Goal: Task Accomplishment & Management: Use online tool/utility

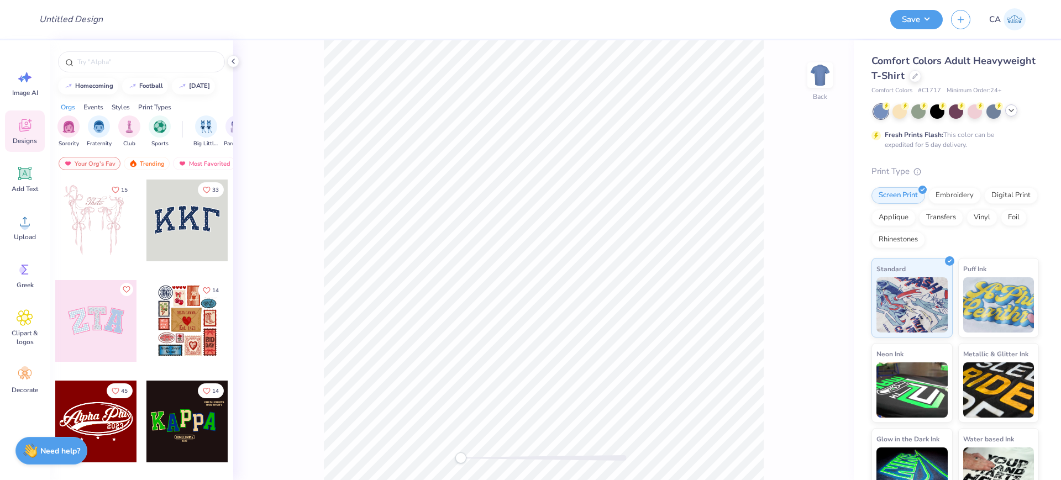
click at [1013, 114] on div at bounding box center [1011, 110] width 12 height 12
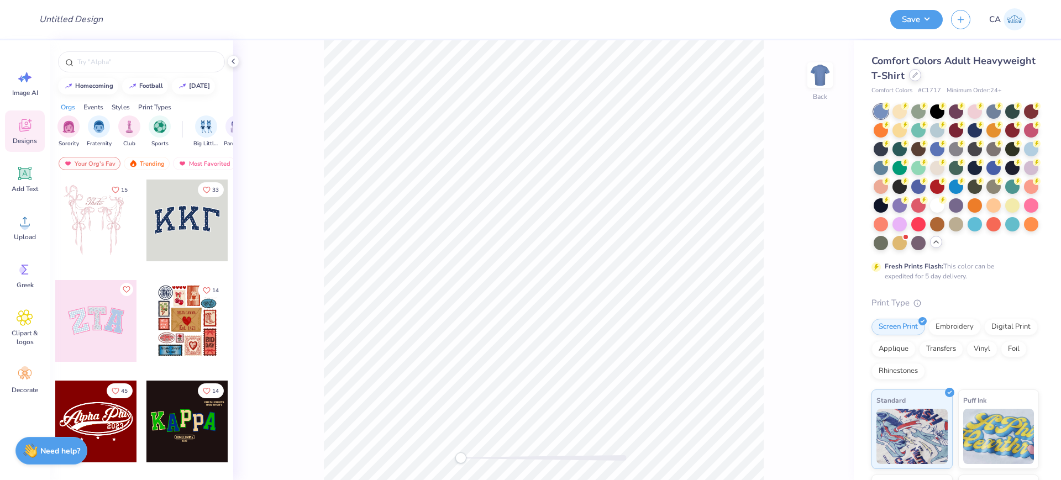
click at [918, 72] on icon at bounding box center [916, 75] width 6 height 6
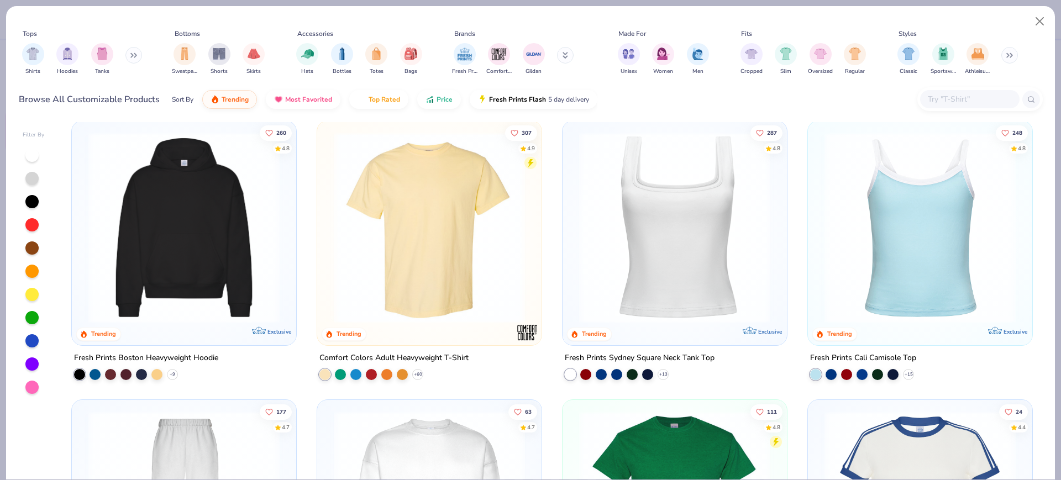
scroll to position [345, 0]
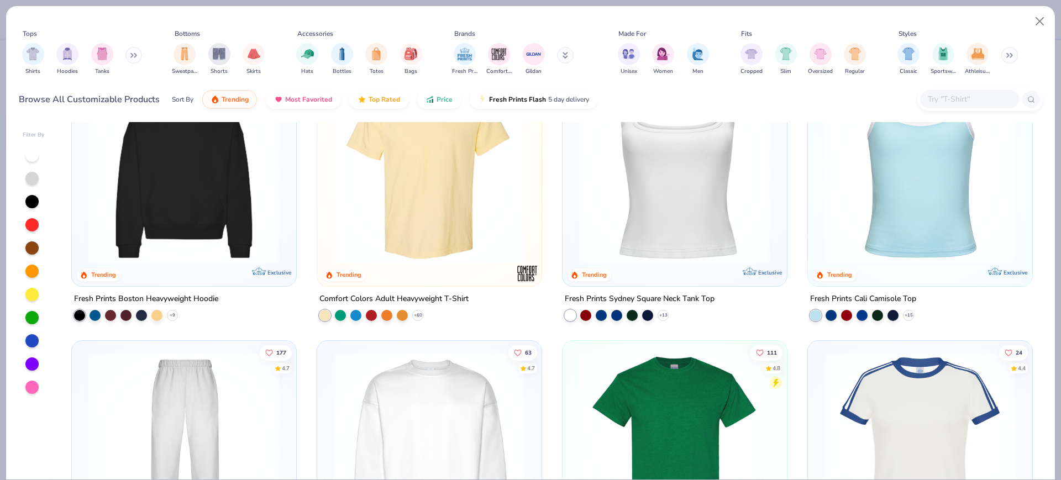
click at [427, 176] on img at bounding box center [429, 168] width 202 height 191
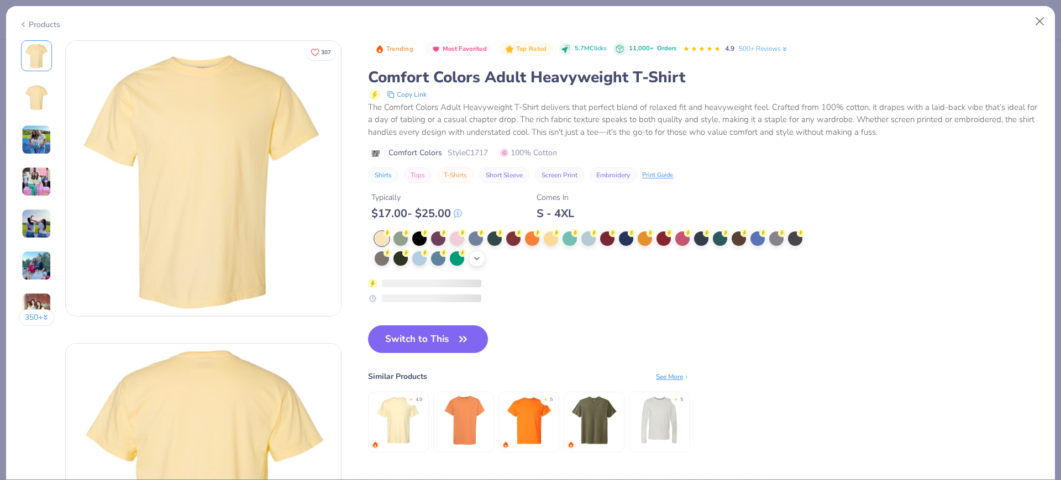
click at [476, 259] on icon at bounding box center [477, 258] width 9 height 9
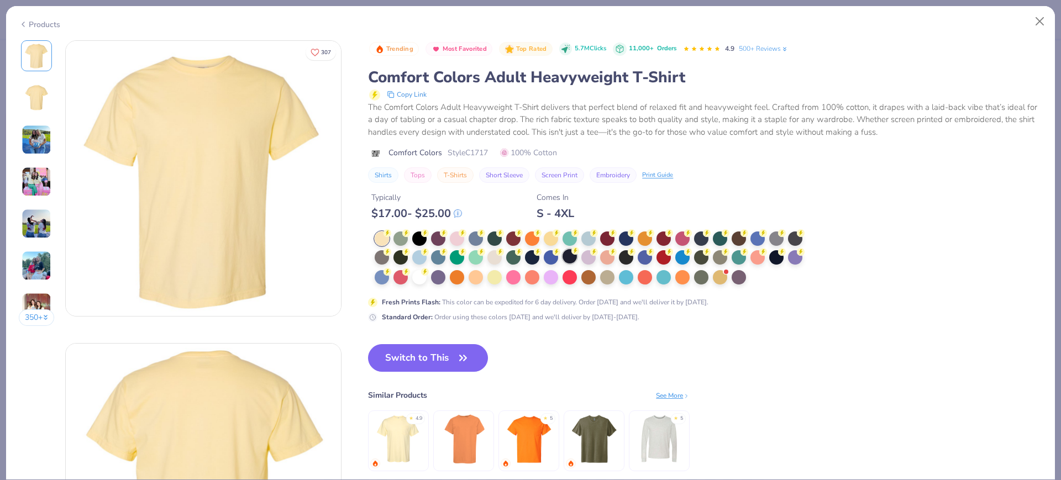
click at [566, 257] on div at bounding box center [570, 256] width 14 height 14
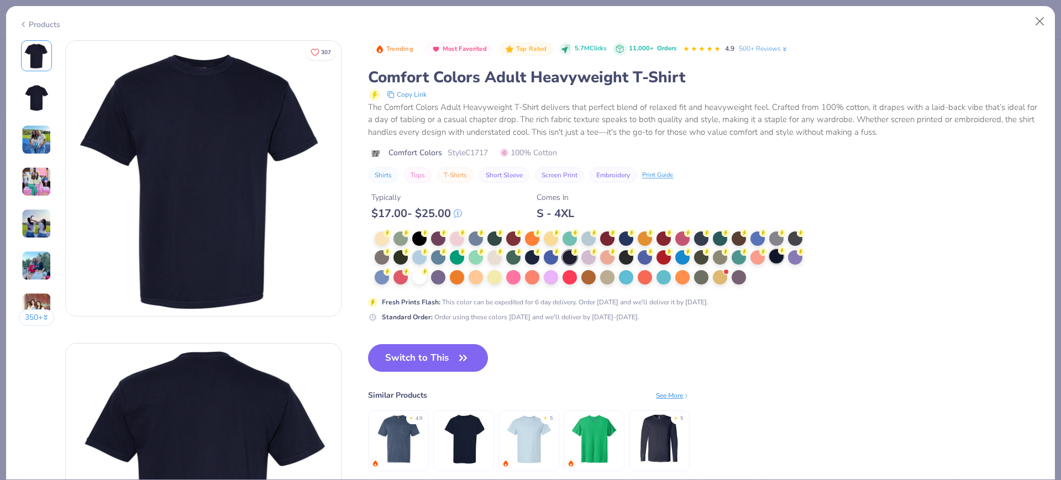
click at [773, 258] on div at bounding box center [776, 256] width 14 height 14
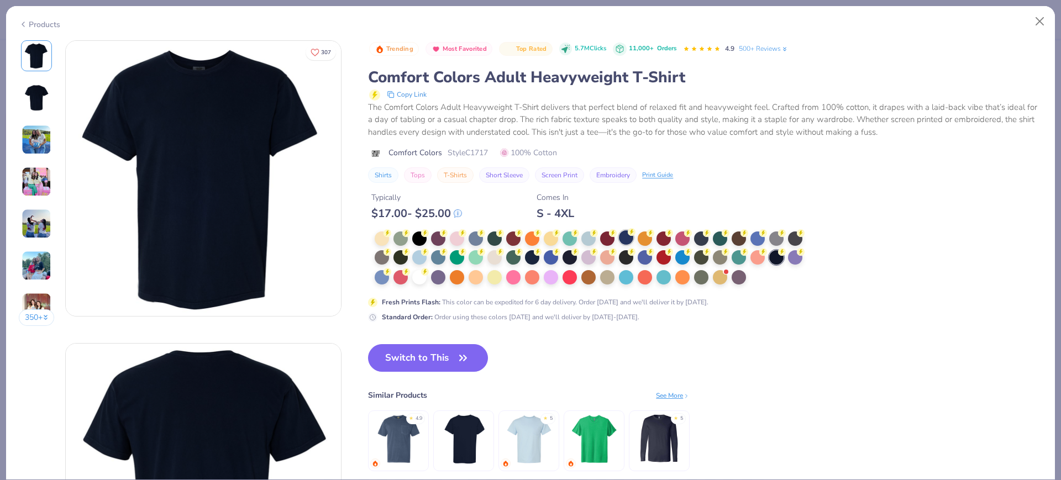
click at [631, 239] on div at bounding box center [626, 237] width 14 height 14
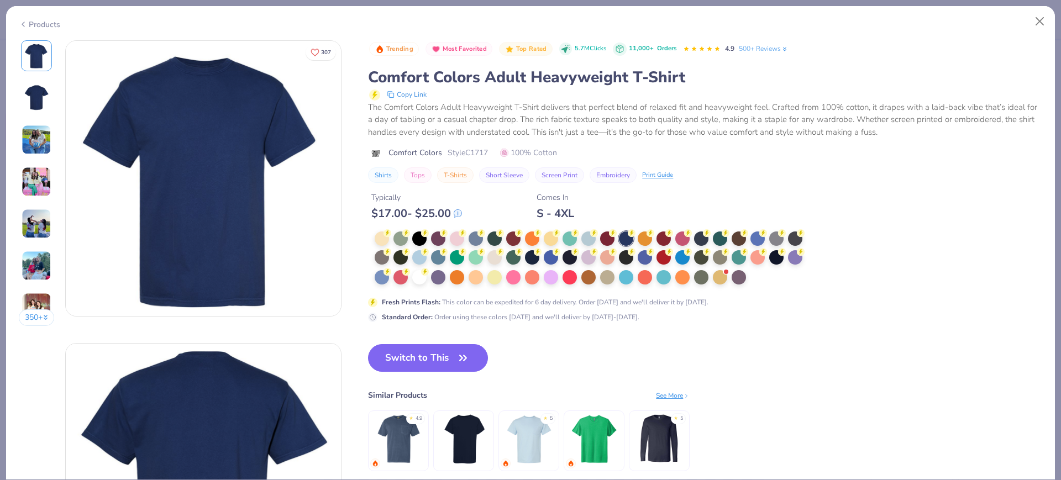
drag, startPoint x: 287, startPoint y: 253, endPoint x: 209, endPoint y: 211, distance: 88.8
click at [471, 150] on span "Style C1717" at bounding box center [468, 153] width 40 height 12
click at [472, 150] on span "Style C1717" at bounding box center [468, 153] width 40 height 12
copy span "C1717"
click at [407, 352] on button "Switch to This" at bounding box center [428, 358] width 120 height 28
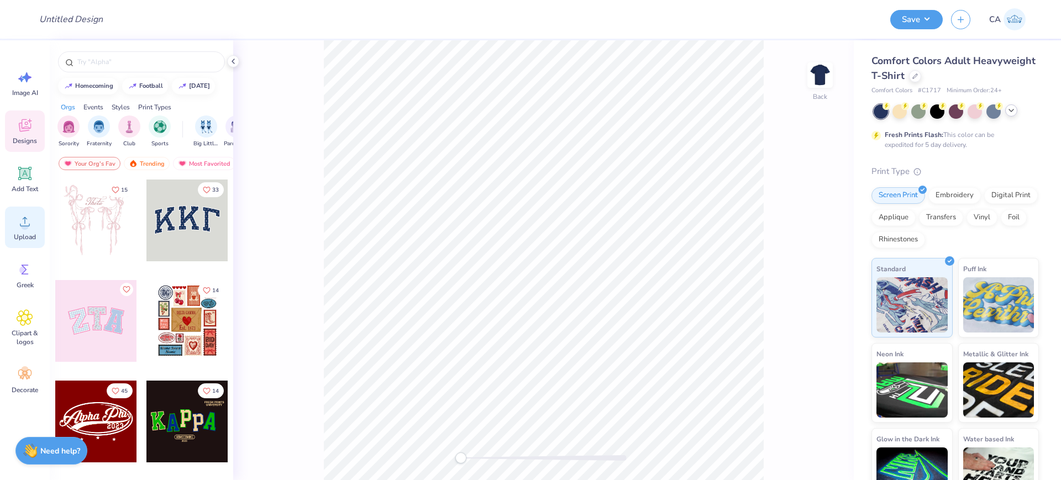
click at [33, 226] on icon at bounding box center [25, 221] width 17 height 17
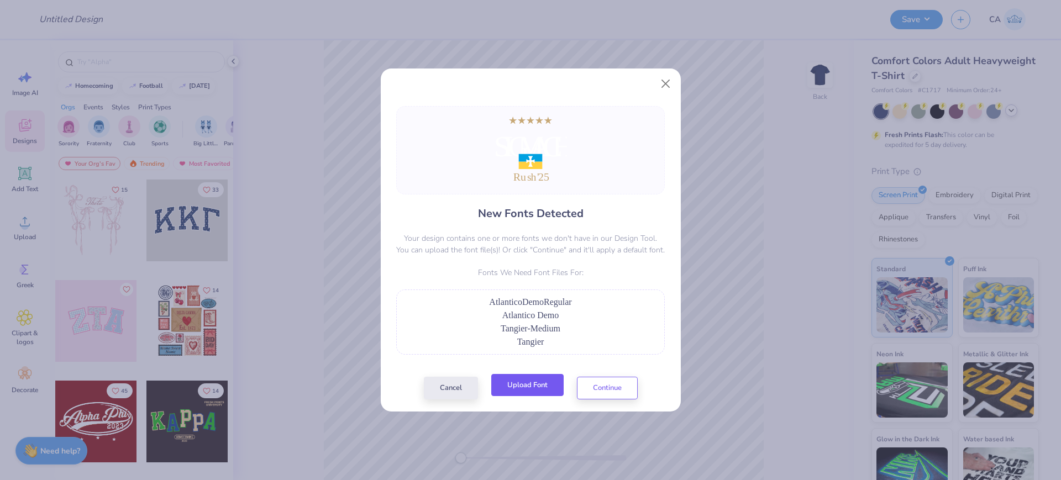
click at [516, 385] on button "Upload Font" at bounding box center [527, 385] width 72 height 23
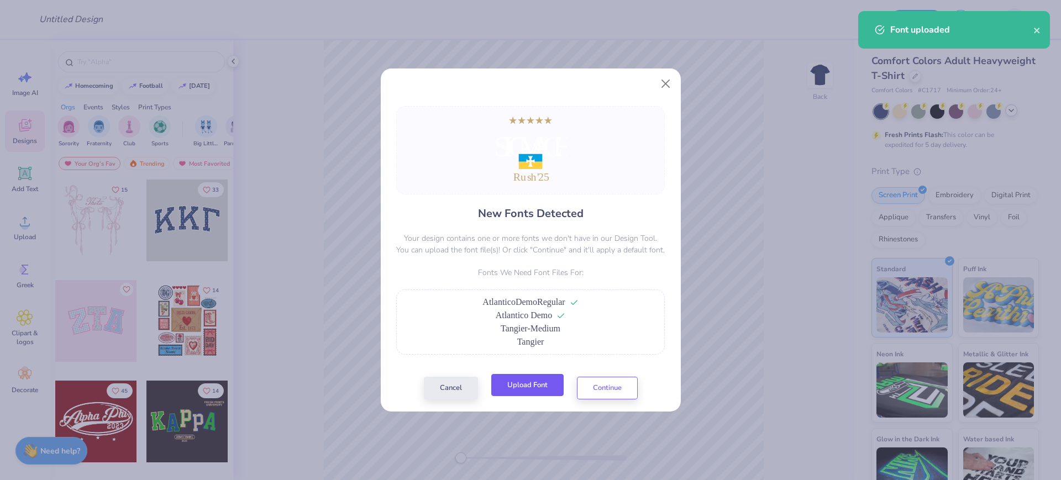
click at [530, 395] on button "Upload Font" at bounding box center [527, 385] width 72 height 23
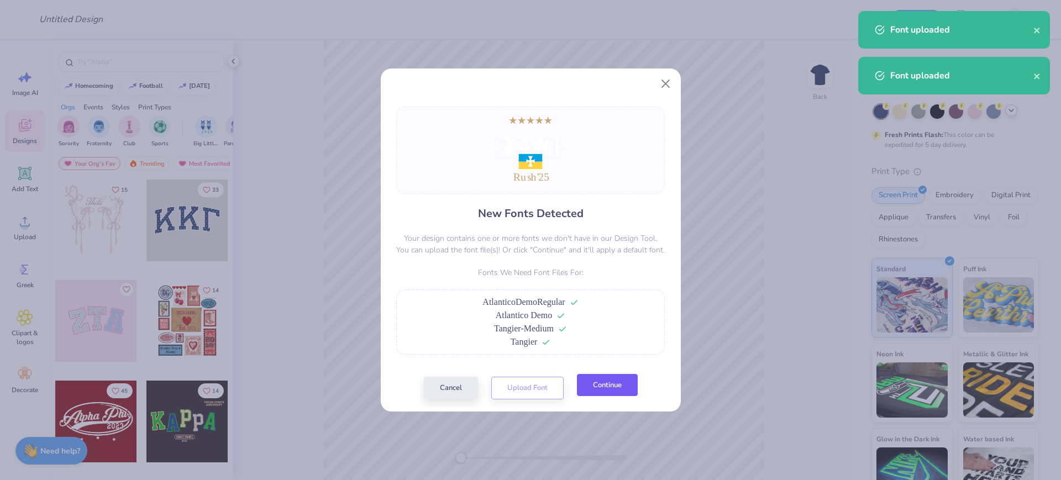
click at [601, 386] on button "Continue" at bounding box center [607, 385] width 61 height 23
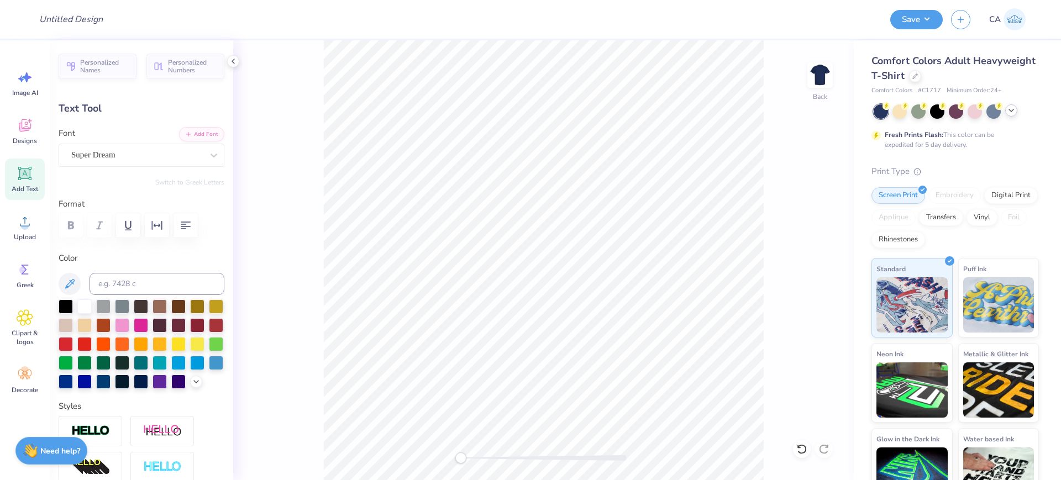
click at [149, 149] on div "Super Dream" at bounding box center [137, 154] width 134 height 17
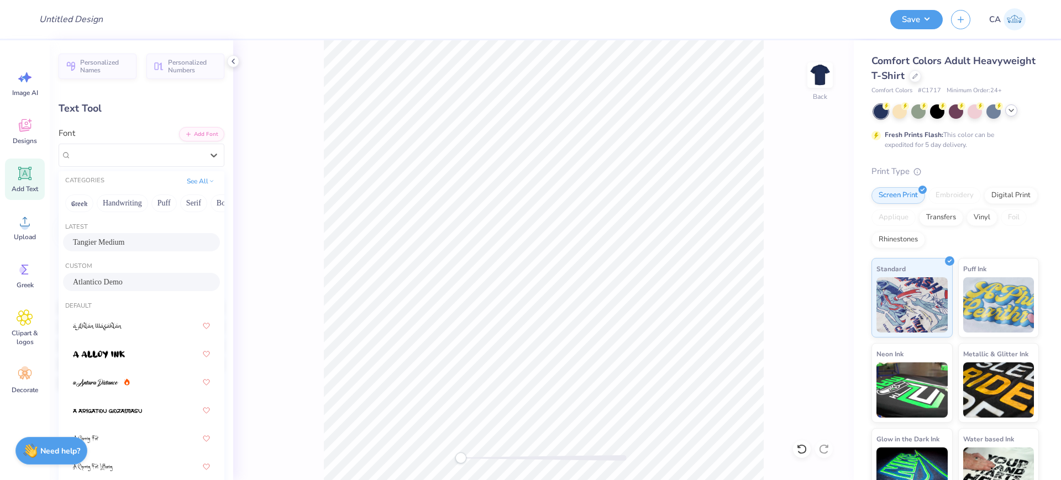
click at [112, 290] on div "Atlantico Demo" at bounding box center [141, 282] width 157 height 18
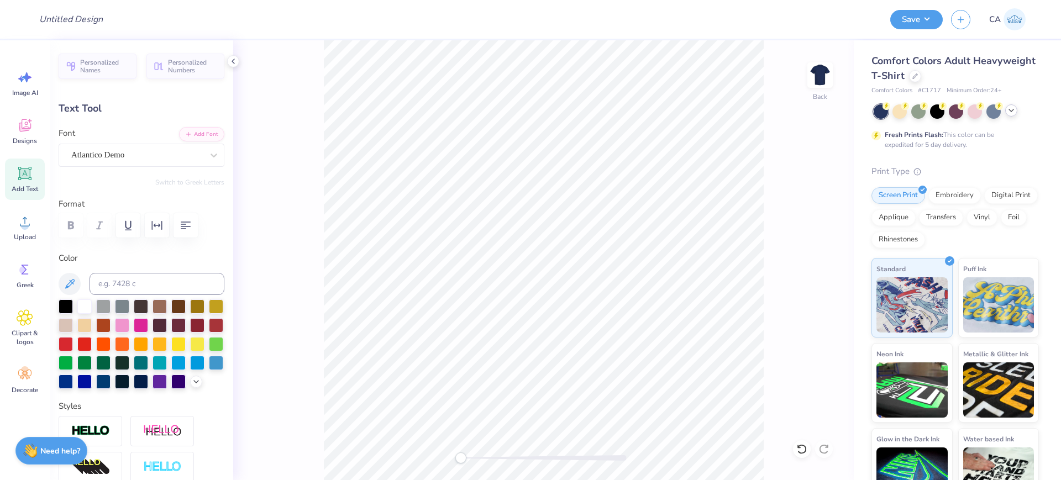
type input "4.24"
type input "0.80"
type input "14.98"
click at [116, 156] on div "Super Dream" at bounding box center [137, 154] width 134 height 17
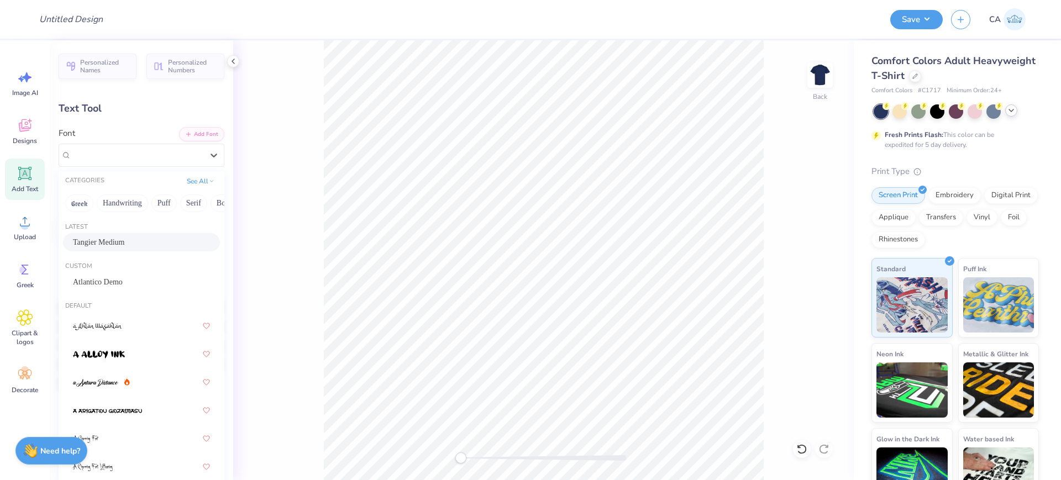
click at [108, 247] on span "Tangier Medium" at bounding box center [99, 243] width 52 height 12
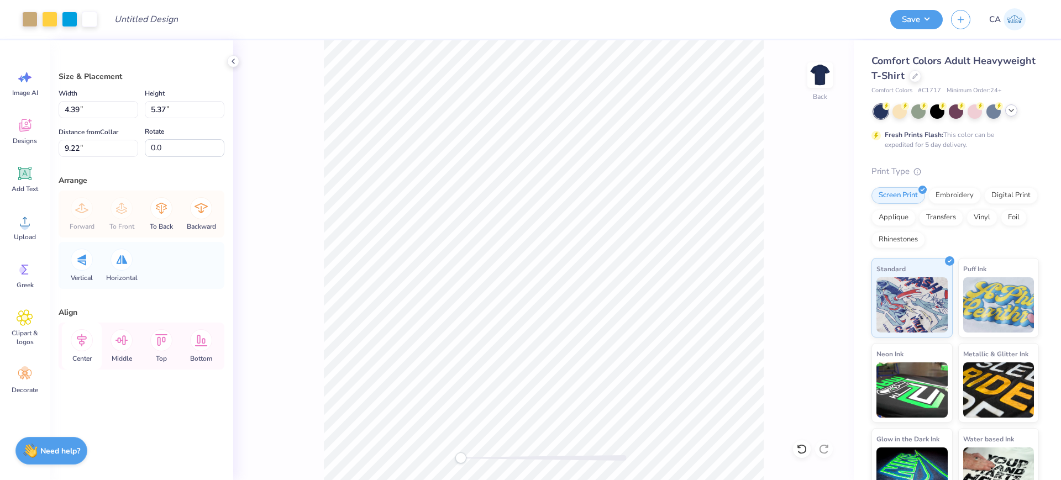
click at [81, 332] on icon at bounding box center [82, 340] width 22 height 22
click at [86, 344] on icon at bounding box center [82, 340] width 22 height 22
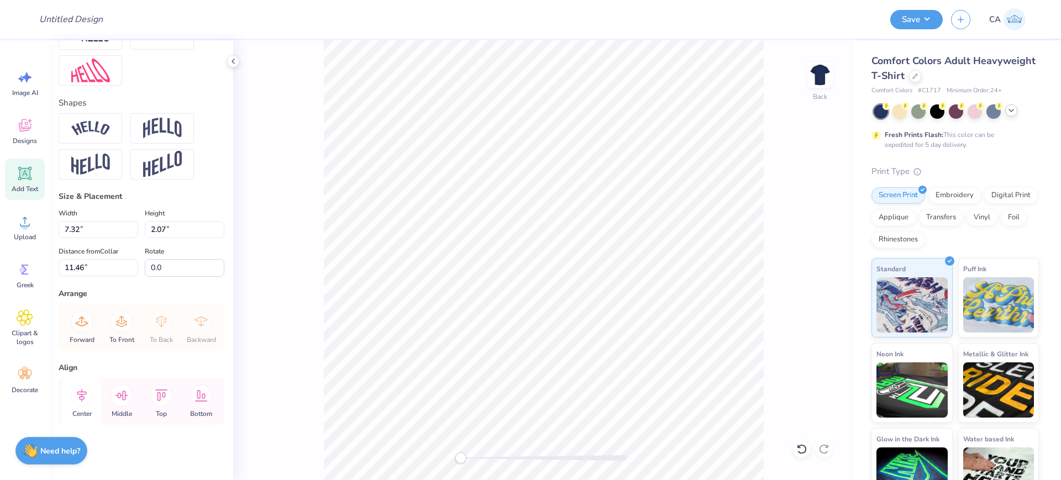
scroll to position [452, 0]
click at [79, 399] on icon at bounding box center [82, 396] width 22 height 22
type input "3.42"
type input "0.96"
type input "14.97"
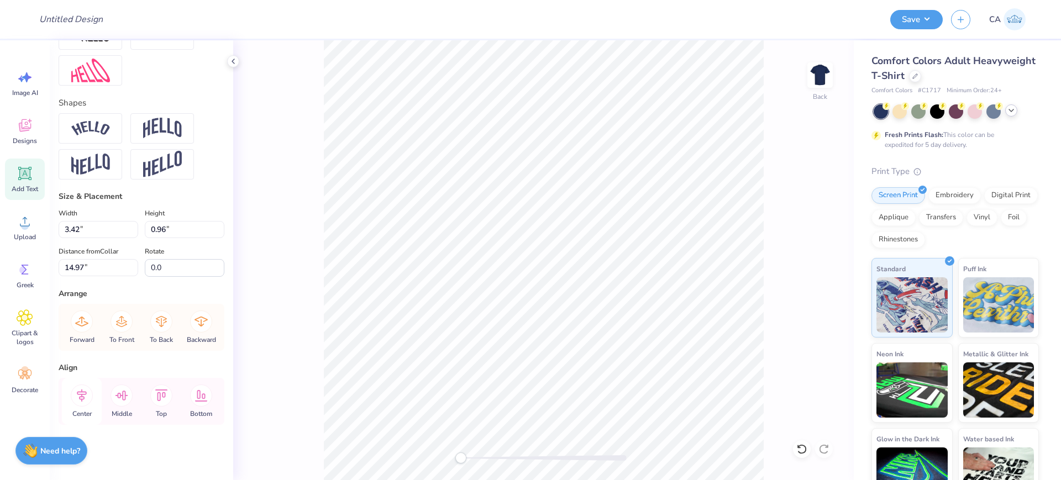
click at [72, 400] on icon at bounding box center [82, 396] width 22 height 22
click at [83, 397] on icon at bounding box center [82, 395] width 10 height 13
type input "7.32"
type input "2.07"
type input "11.46"
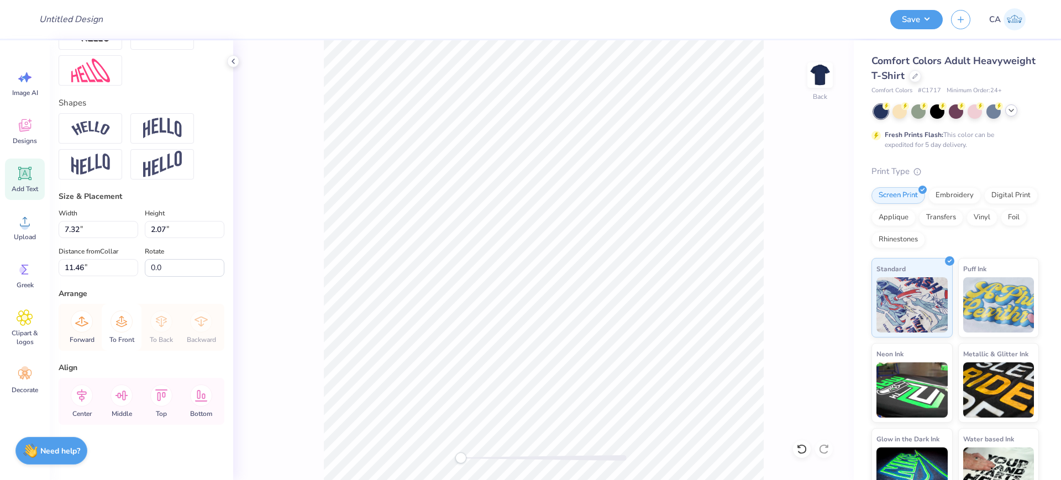
click at [113, 326] on icon at bounding box center [122, 322] width 22 height 22
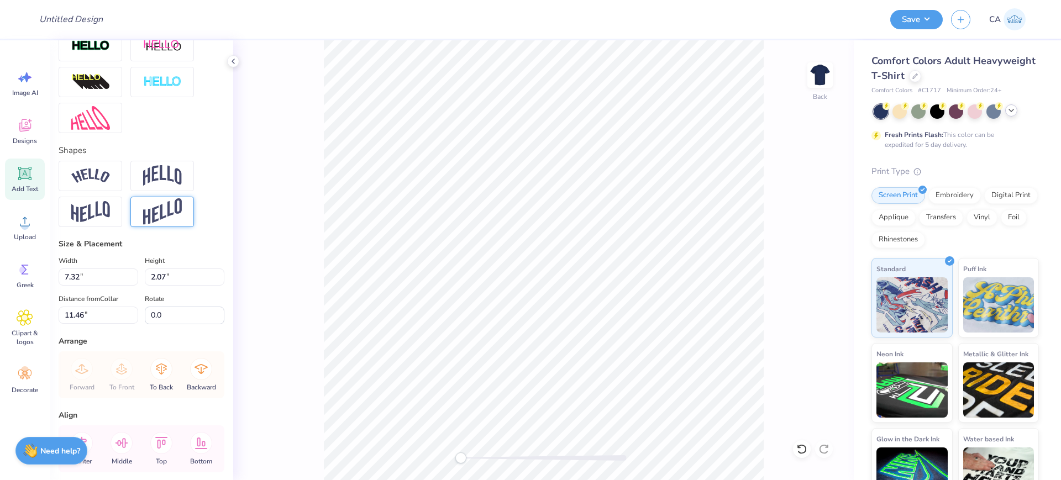
scroll to position [382, 0]
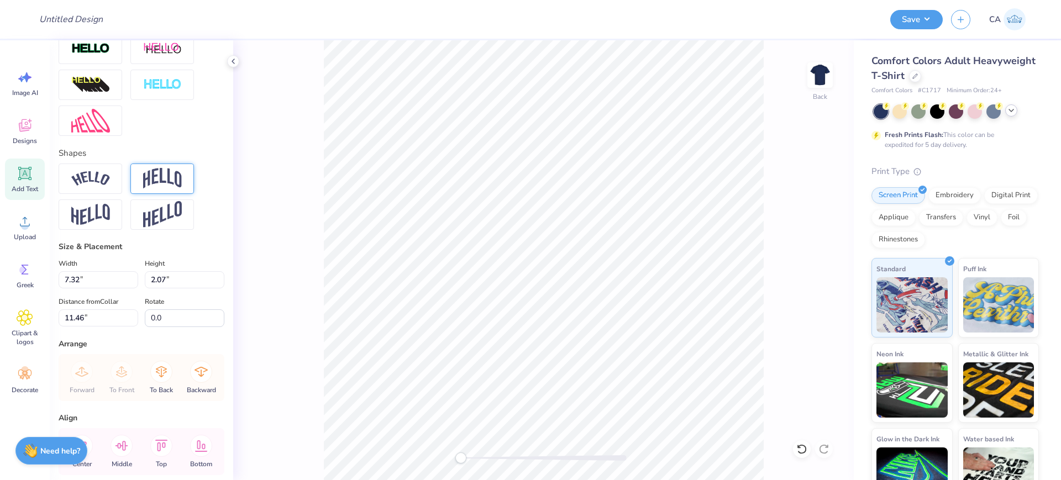
click at [143, 194] on div at bounding box center [162, 179] width 64 height 30
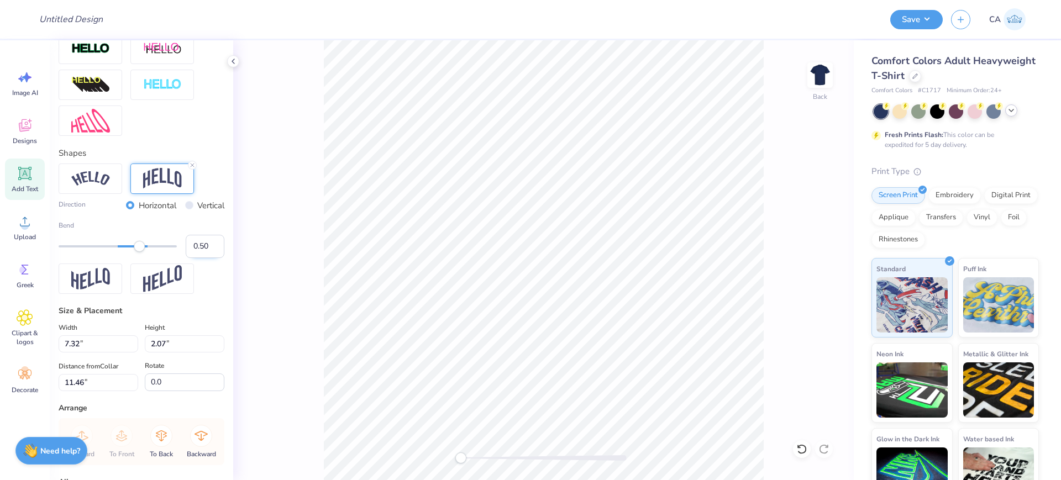
drag, startPoint x: 193, startPoint y: 259, endPoint x: 202, endPoint y: 264, distance: 10.4
click at [202, 258] on input "0.50" at bounding box center [205, 246] width 39 height 23
type input "0.25"
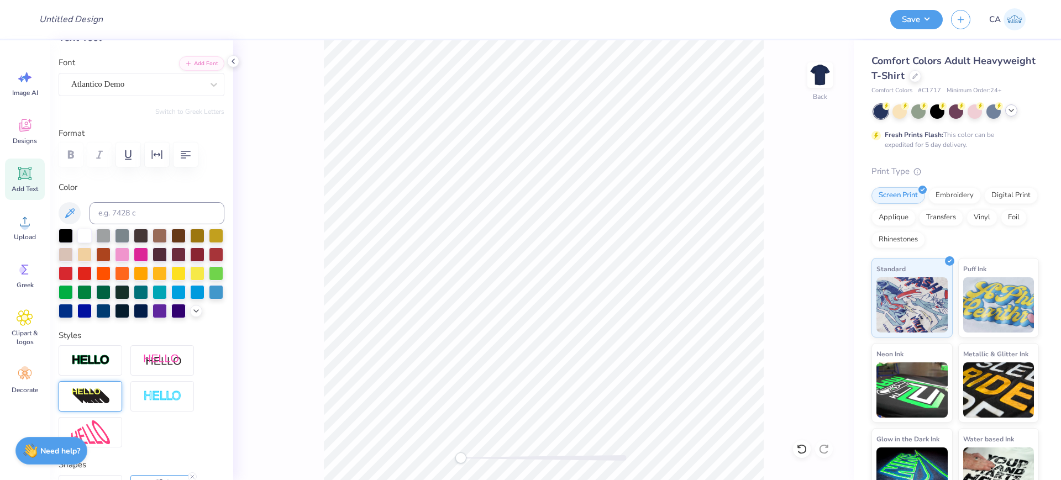
scroll to position [207, 0]
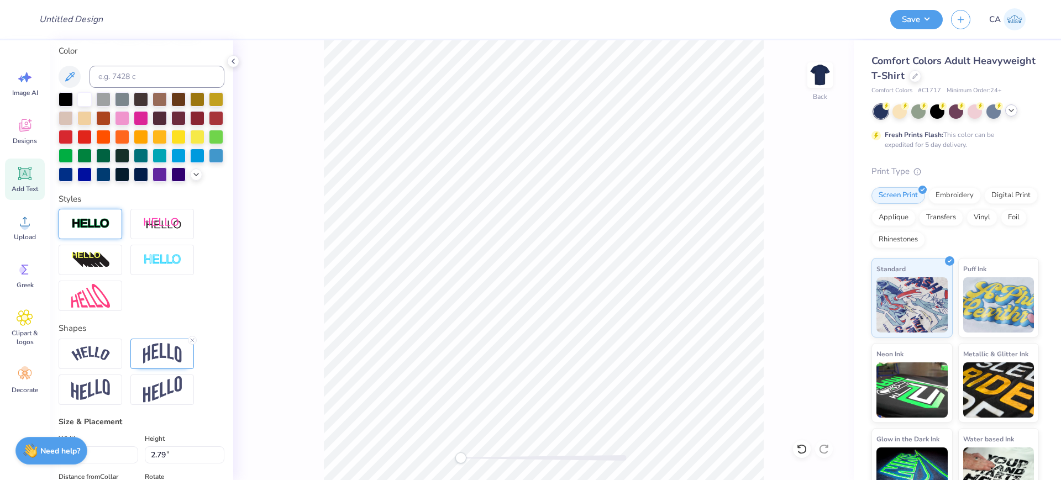
click at [107, 239] on div at bounding box center [91, 224] width 64 height 30
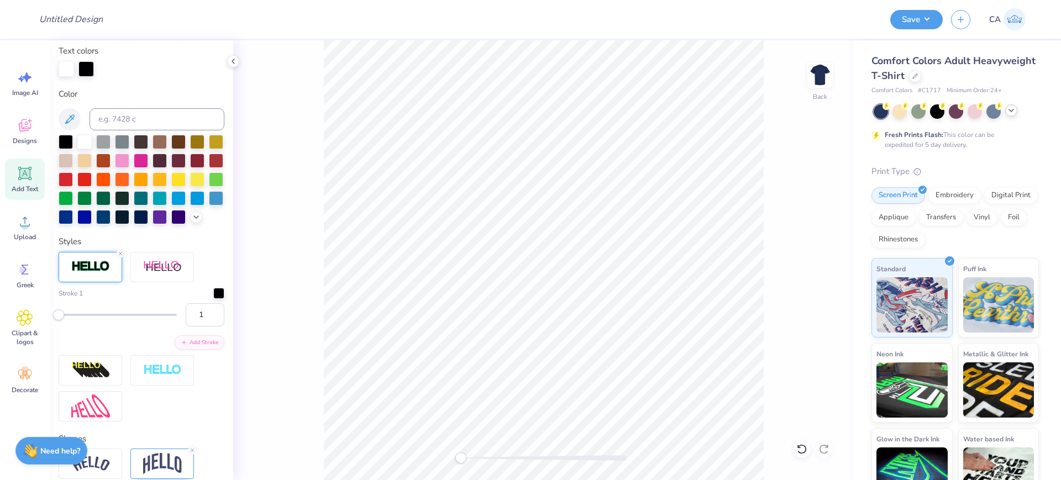
scroll to position [250, 0]
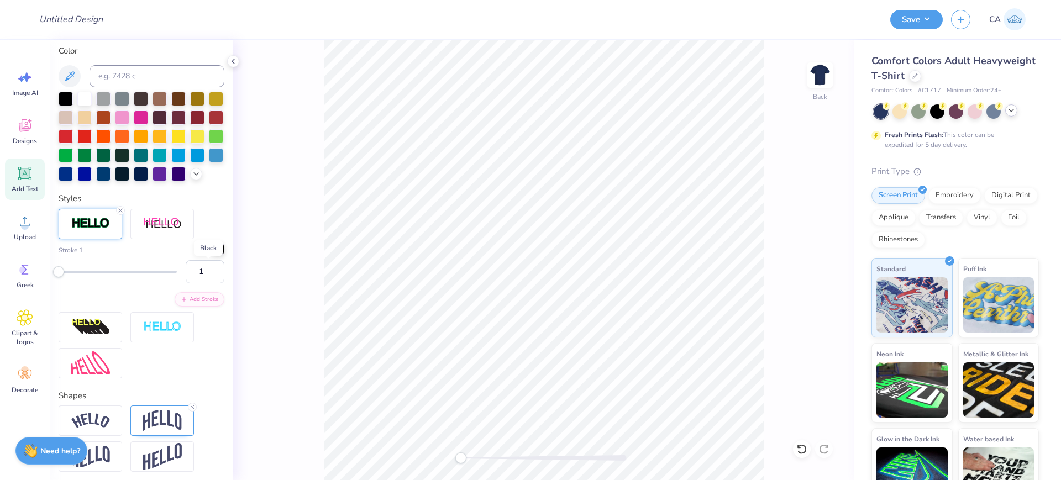
click at [213, 255] on div at bounding box center [218, 249] width 11 height 11
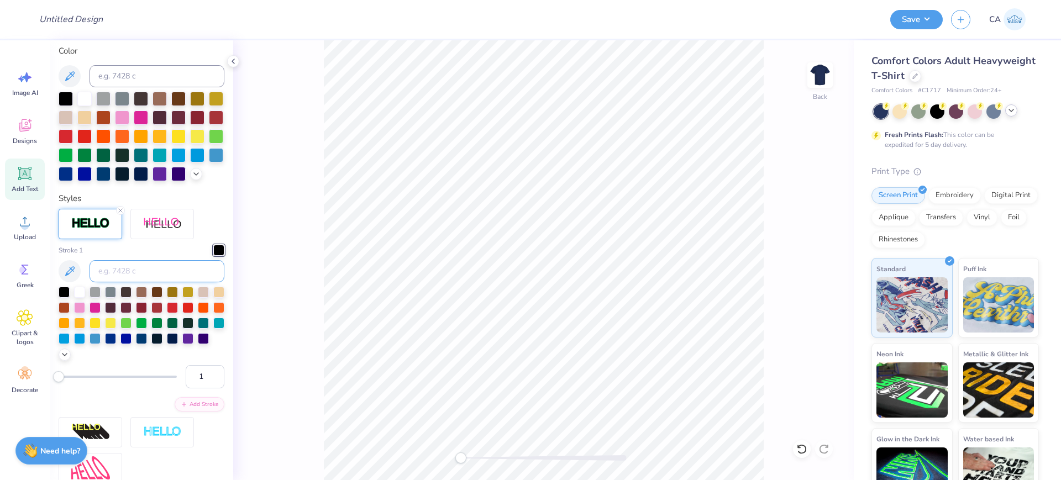
click at [125, 282] on input at bounding box center [157, 271] width 135 height 22
type input "466"
click at [205, 389] on input "2" at bounding box center [205, 376] width 39 height 23
type input "3"
click at [205, 389] on input "3" at bounding box center [205, 376] width 39 height 23
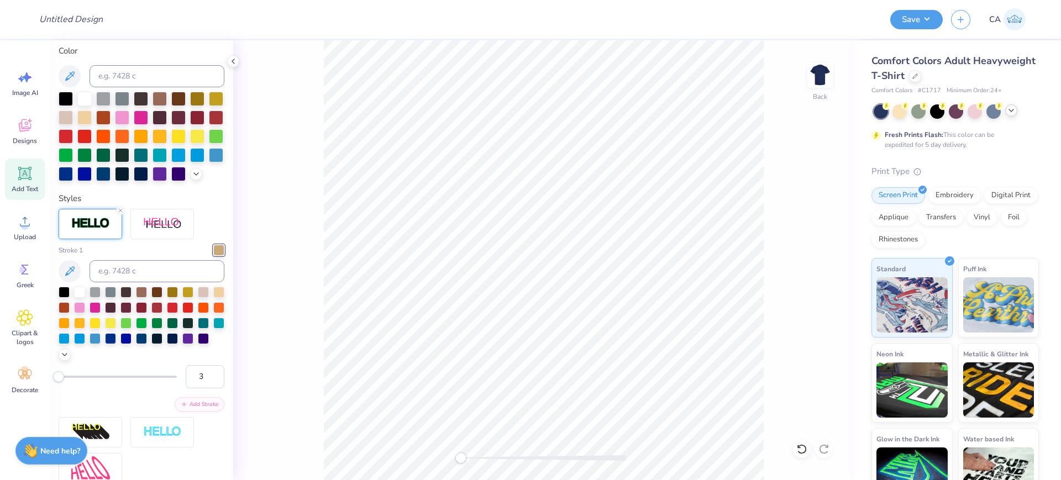
click at [151, 389] on div "3" at bounding box center [142, 376] width 166 height 23
click at [481, 453] on div at bounding box center [544, 458] width 166 height 11
click at [207, 389] on input "4" at bounding box center [205, 376] width 39 height 23
type input "5"
click at [207, 389] on input "5" at bounding box center [205, 376] width 39 height 23
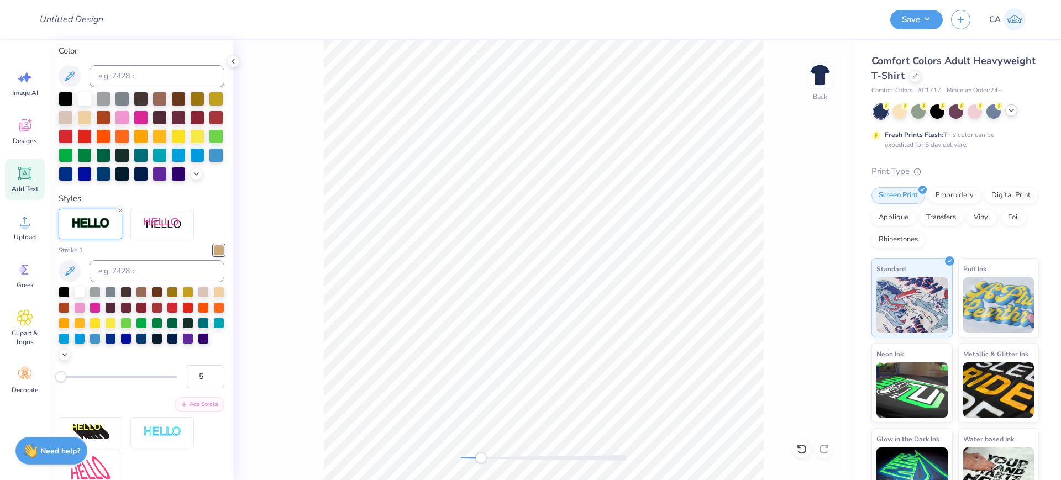
click at [213, 361] on div at bounding box center [142, 324] width 166 height 74
type input "7.36"
type input "2.83"
type input "11.08"
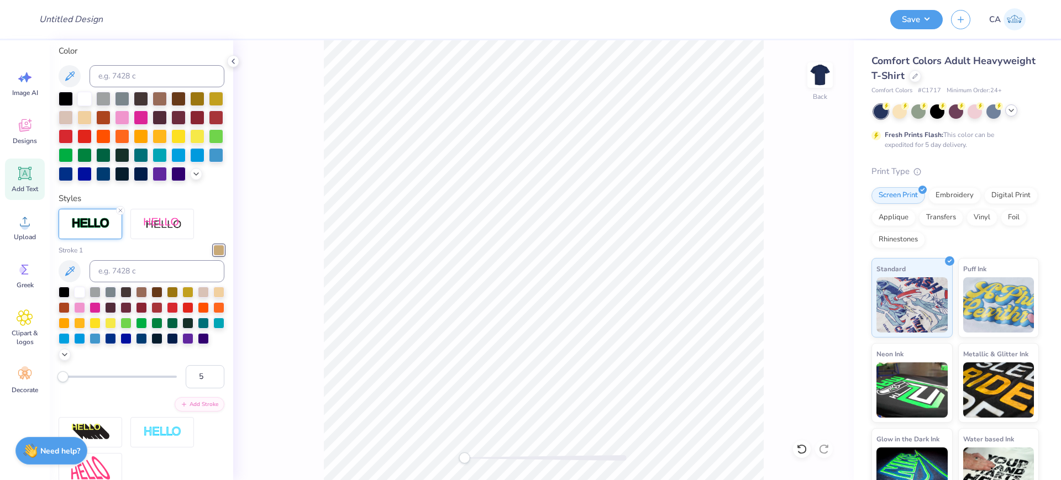
drag, startPoint x: 481, startPoint y: 458, endPoint x: 464, endPoint y: 454, distance: 17.0
click at [464, 454] on div "Accessibility label" at bounding box center [464, 458] width 11 height 11
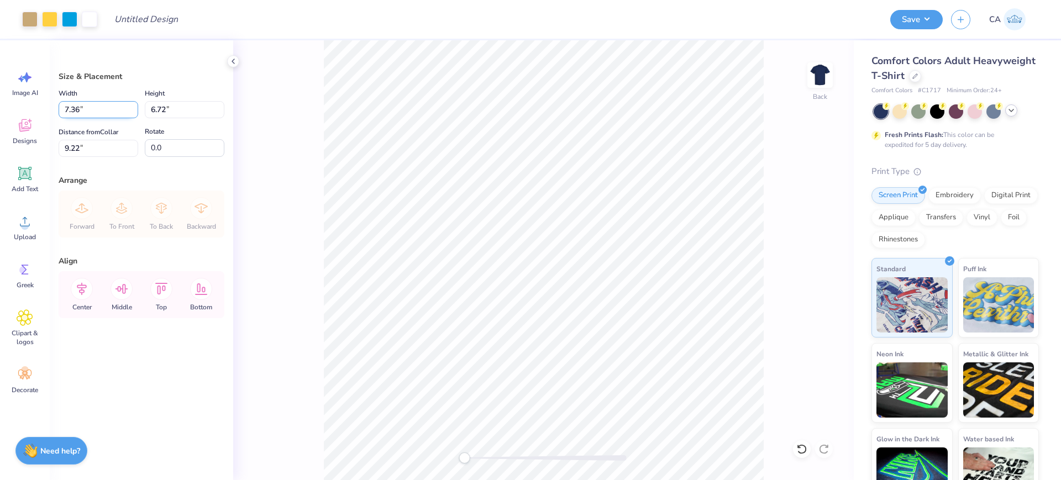
click at [101, 110] on input "7.36" at bounding box center [99, 109] width 80 height 17
type input "10.00"
type input "9.13"
type input "8.01"
click at [27, 224] on circle at bounding box center [25, 226] width 8 height 8
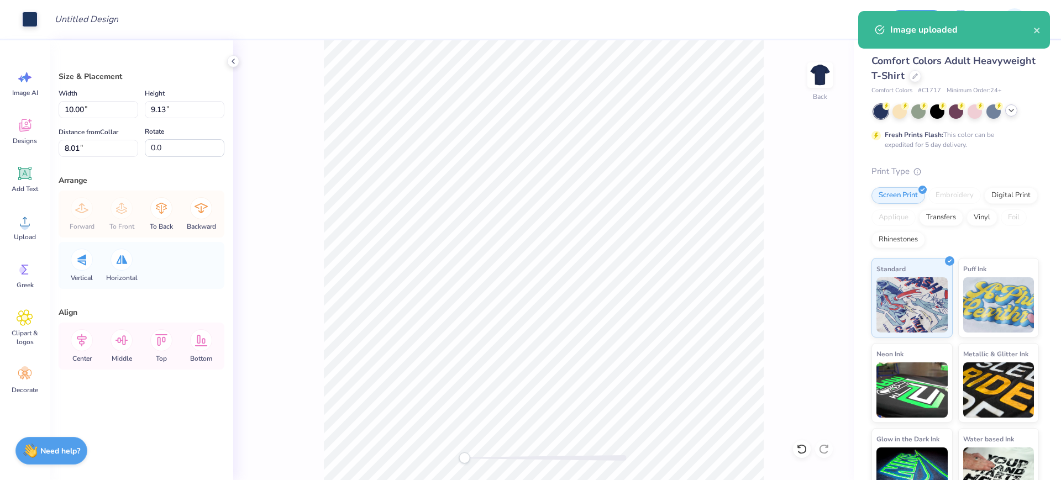
type input "14.17"
type input "12.90"
type input "6.05"
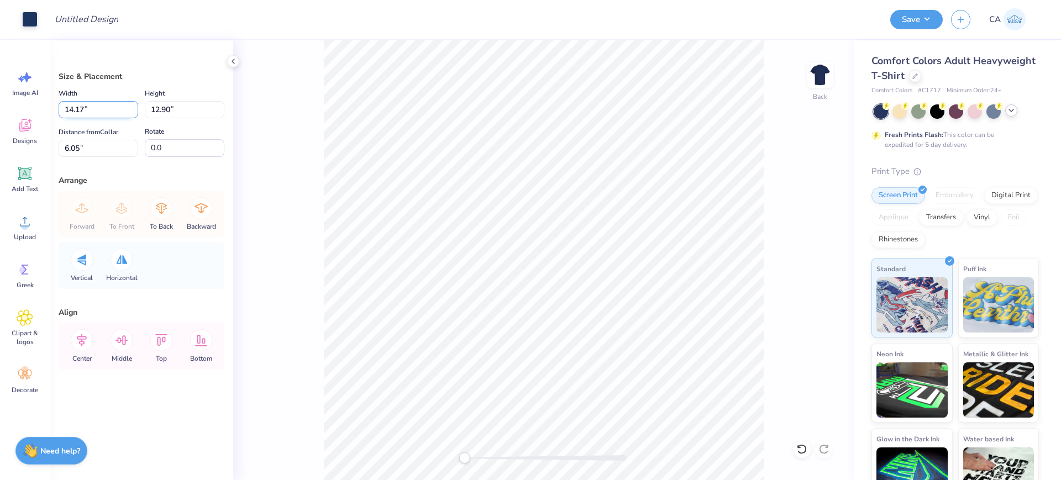
click at [82, 113] on input "14.17" at bounding box center [99, 109] width 80 height 17
type input "10.10"
click at [85, 105] on input "10.10" at bounding box center [99, 109] width 80 height 17
type input "10.20"
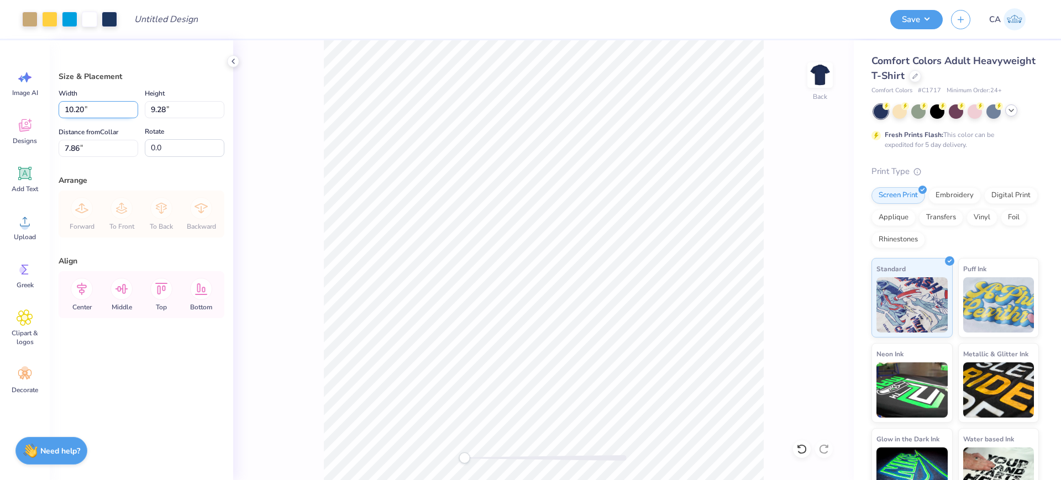
click at [118, 108] on input "10.20" at bounding box center [99, 109] width 80 height 17
type input "7.00"
type input "6.37"
type input "9.31"
click at [77, 107] on input "7.00" at bounding box center [99, 109] width 80 height 17
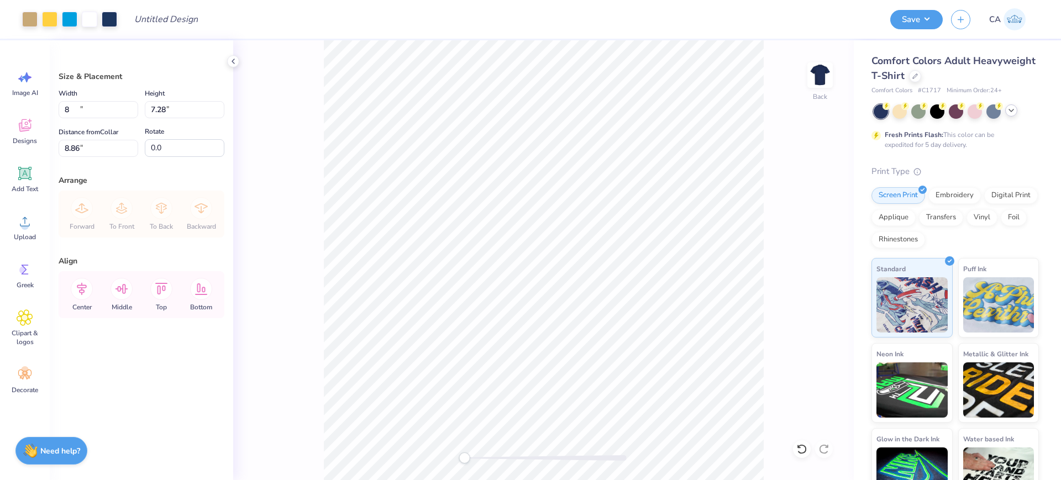
type input "8.00"
type input "7.28"
type input "8.86"
click at [76, 150] on input "8.86" at bounding box center [99, 148] width 80 height 17
type input "6"
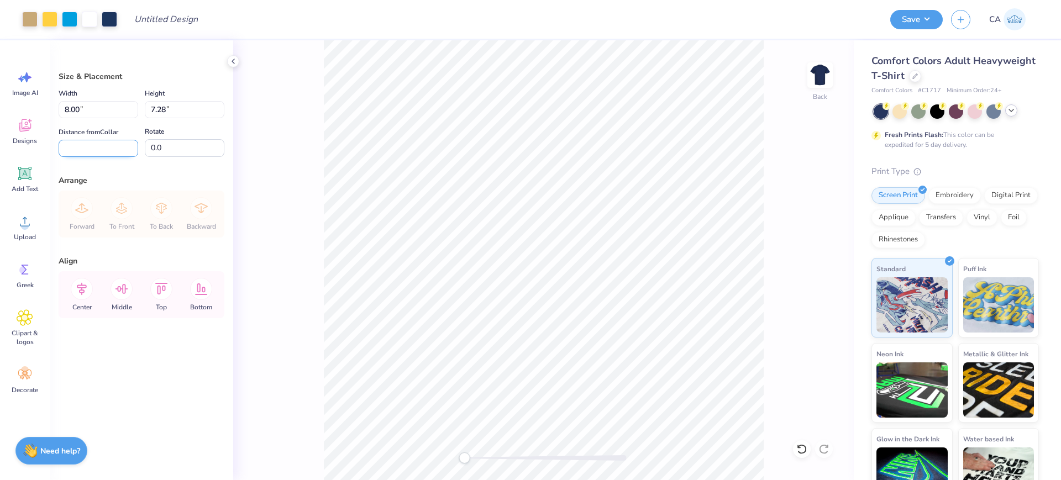
type input "4"
type input "3"
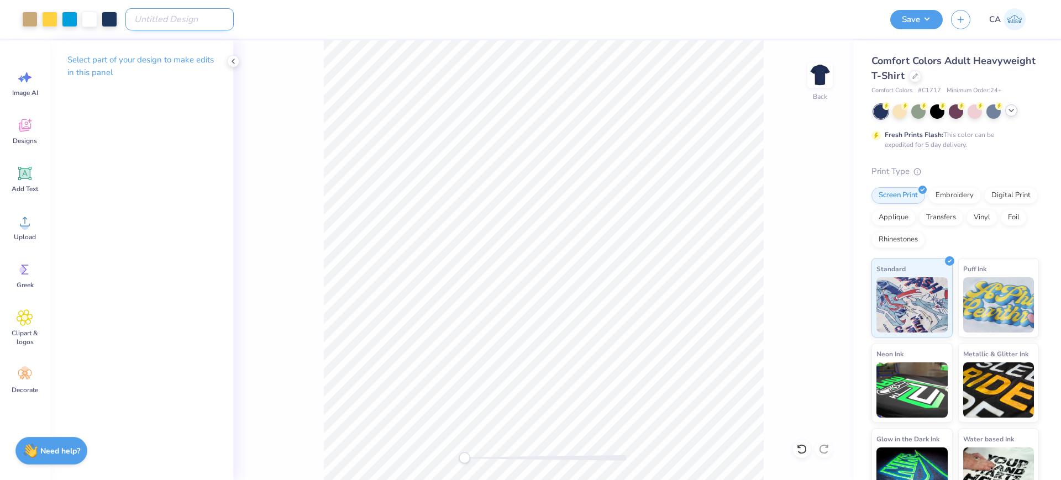
click at [191, 27] on input "Design Title" at bounding box center [179, 19] width 108 height 22
paste input "FPS240582"
type input "FPS240582"
click at [922, 19] on button "Save" at bounding box center [916, 17] width 53 height 19
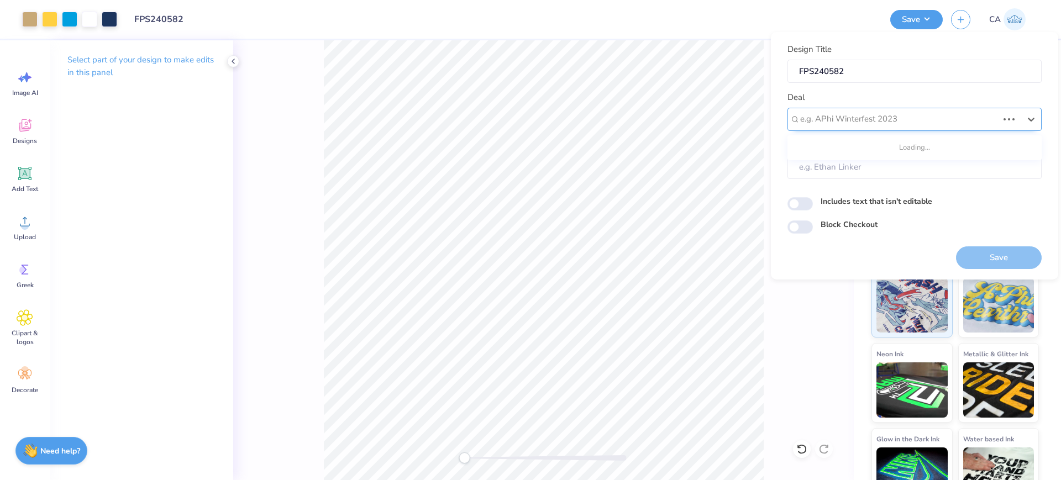
click at [847, 119] on div at bounding box center [899, 119] width 198 height 15
type input "design tool gall"
click at [893, 116] on div at bounding box center [910, 119] width 220 height 15
click at [889, 145] on div "Design Tool Gallery" at bounding box center [914, 150] width 245 height 18
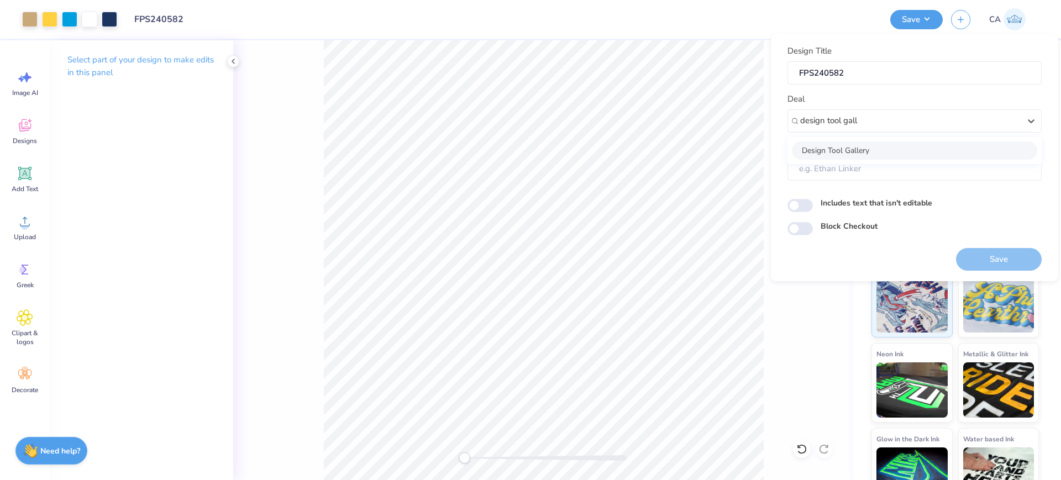
type input "design tool gall"
type input "Design Tool Gallery User"
click at [982, 257] on button "Save" at bounding box center [999, 259] width 86 height 23
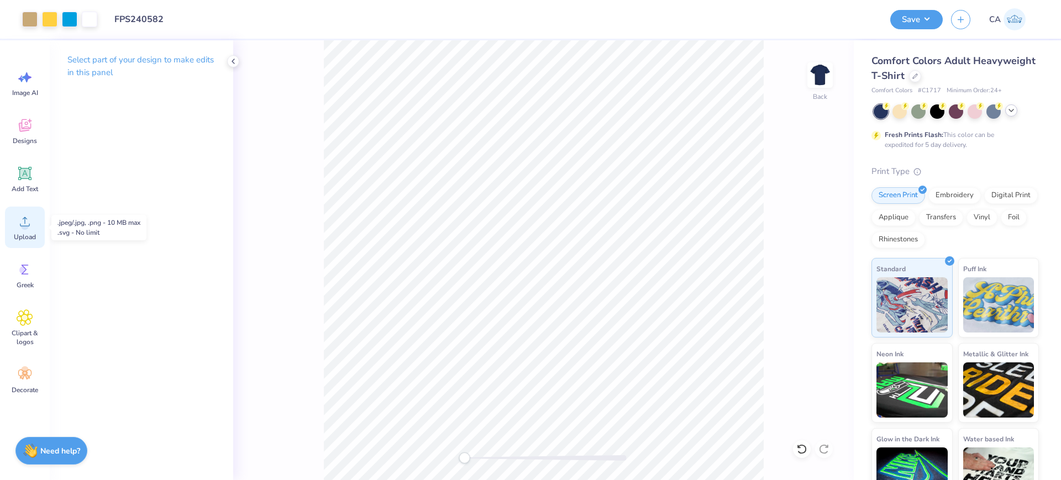
click at [34, 233] on span "Upload" at bounding box center [25, 237] width 22 height 9
click at [17, 223] on icon at bounding box center [25, 221] width 17 height 17
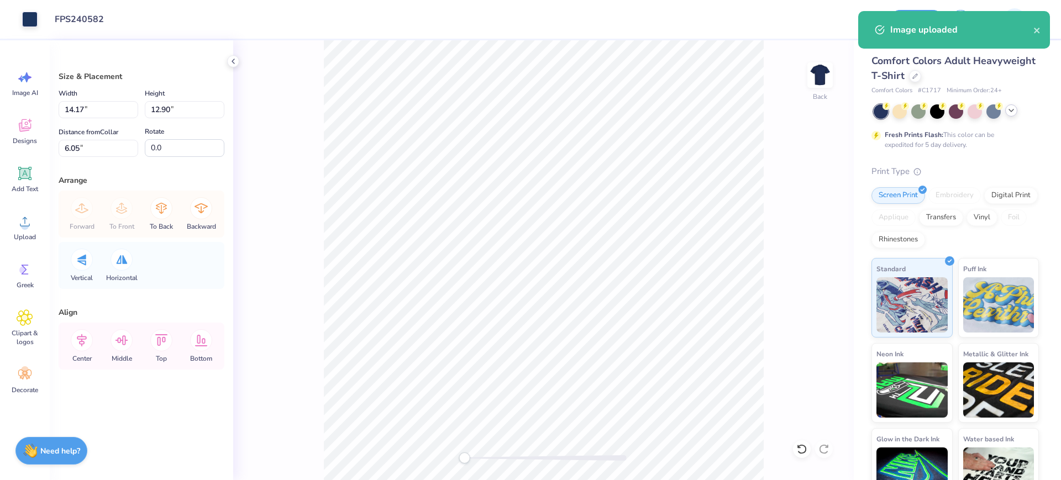
click at [116, 108] on div at bounding box center [530, 240] width 1061 height 480
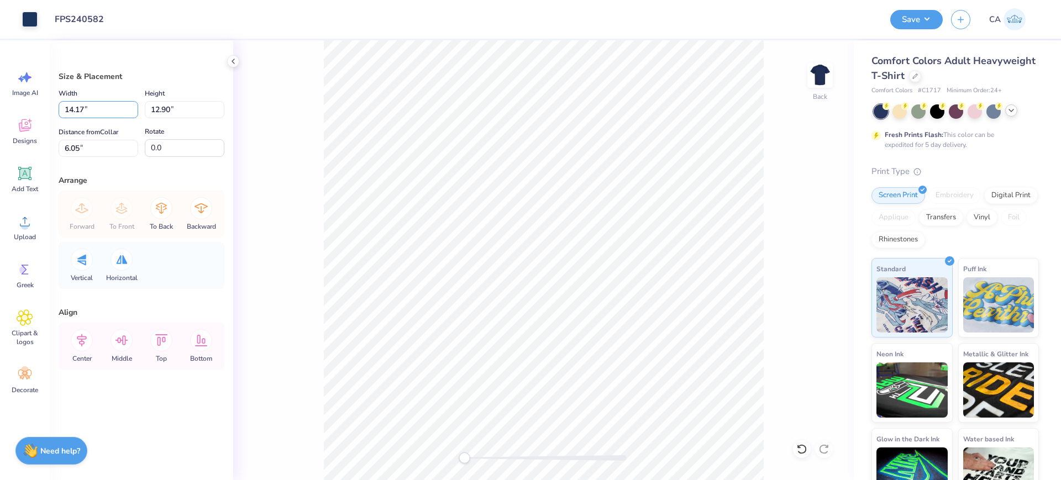
click at [116, 108] on input "14.17" at bounding box center [99, 109] width 80 height 17
type input "10.20"
type input "9.28"
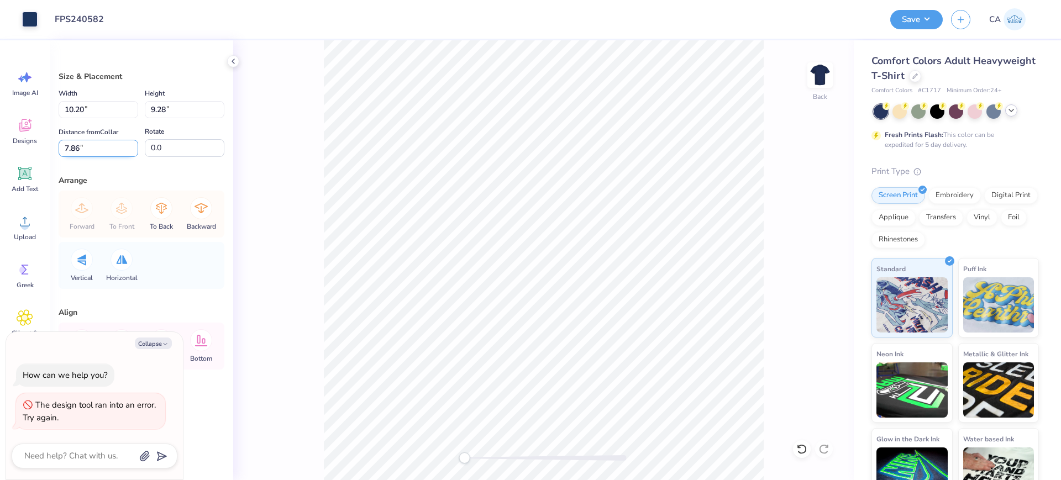
click at [103, 146] on input "7.86" at bounding box center [99, 148] width 80 height 17
type input "2"
type input "3"
type textarea "x"
click at [96, 110] on input "10.20" at bounding box center [99, 109] width 80 height 17
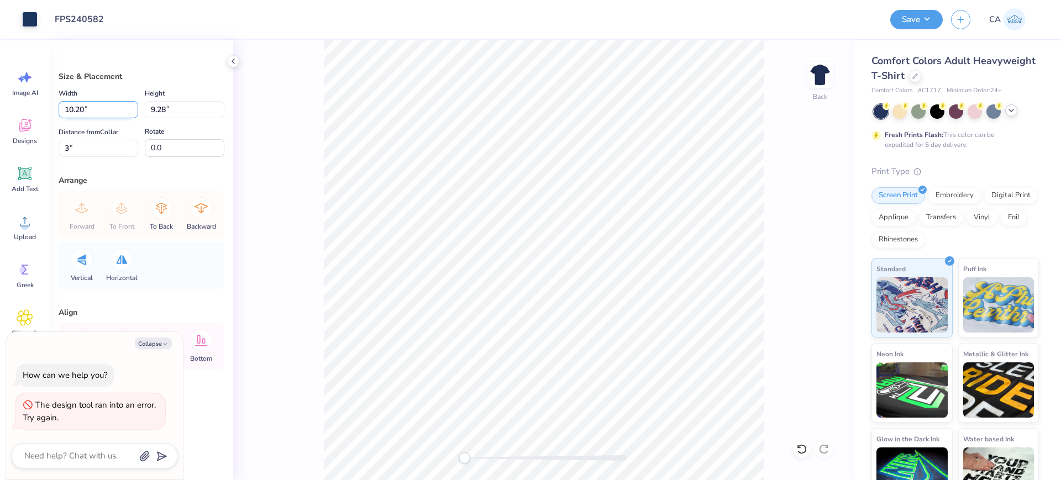
type input "7"
click at [92, 148] on input "3" at bounding box center [99, 148] width 80 height 17
type input "8.00"
type input "7.28"
type input "4.00"
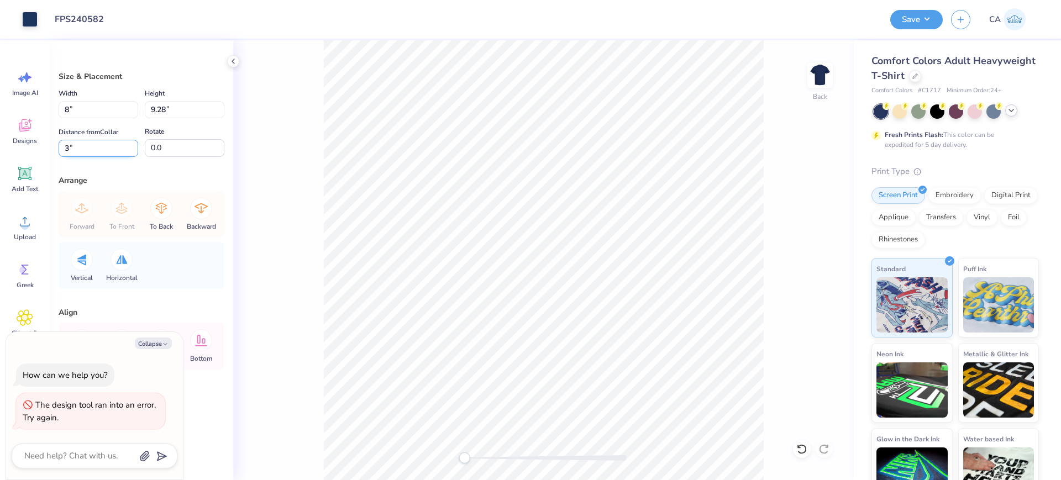
type textarea "x"
click at [115, 146] on input "4.00" at bounding box center [99, 148] width 80 height 17
type input "3"
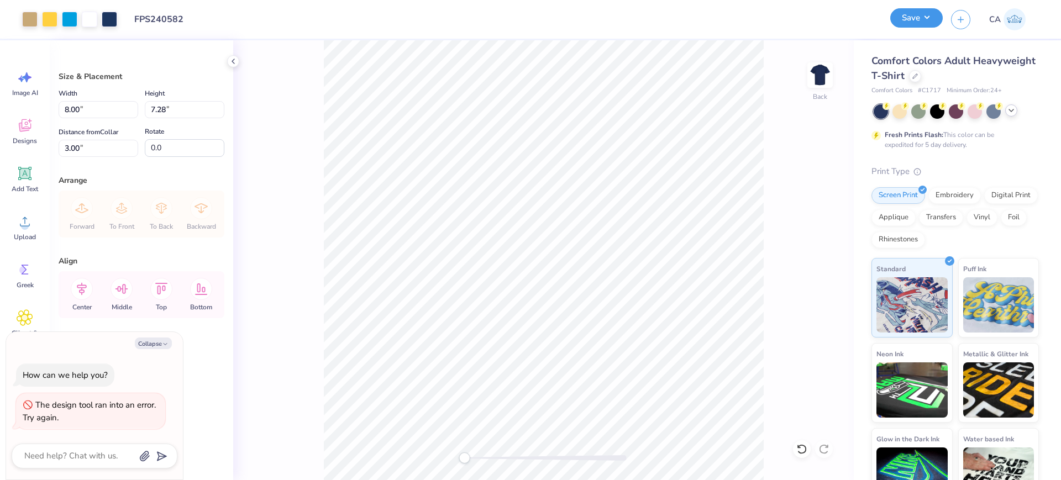
click at [906, 19] on button "Save" at bounding box center [916, 17] width 53 height 19
type textarea "x"
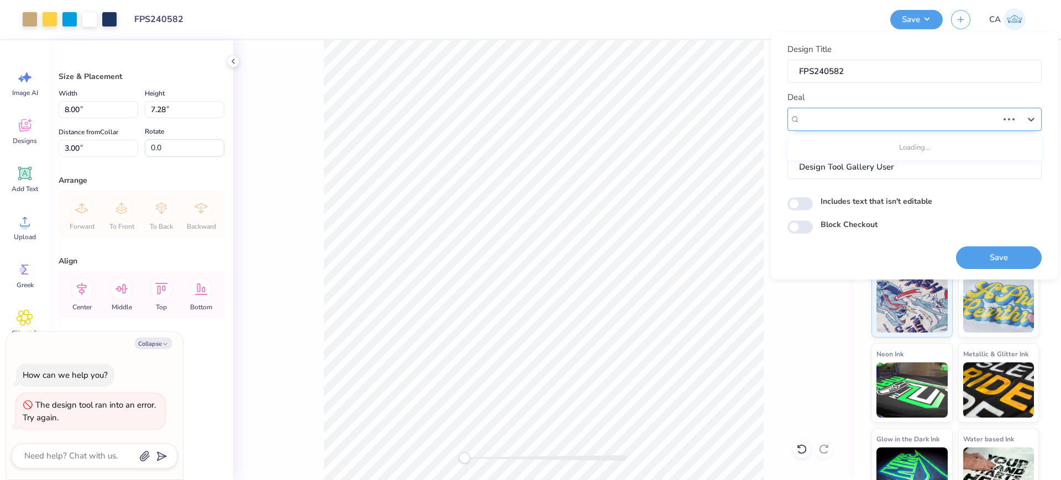
click at [905, 120] on div "Design Tool Gallery" at bounding box center [899, 119] width 200 height 17
click at [906, 146] on div "Design Tool Gallery" at bounding box center [914, 149] width 245 height 18
type input "design tool gall"
type textarea "x"
click at [996, 249] on button "Save" at bounding box center [999, 258] width 86 height 23
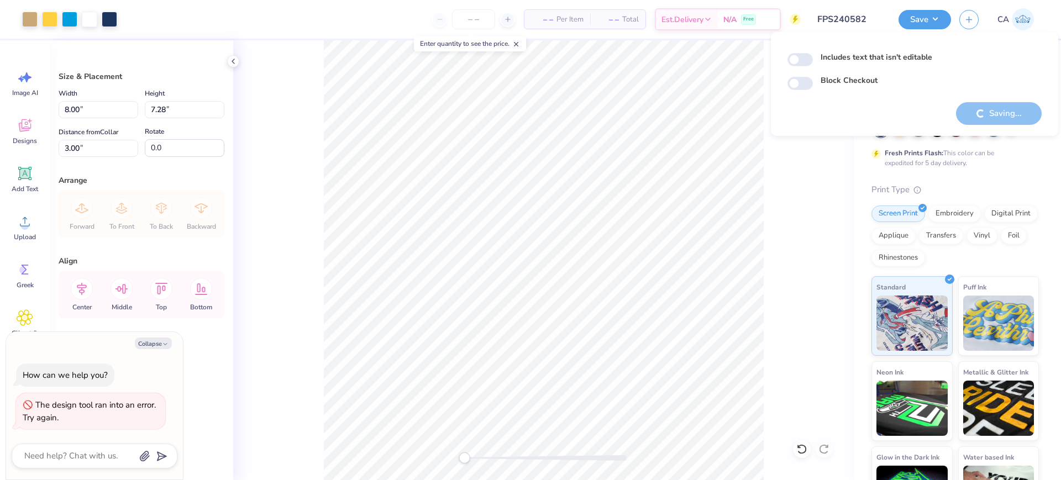
type textarea "x"
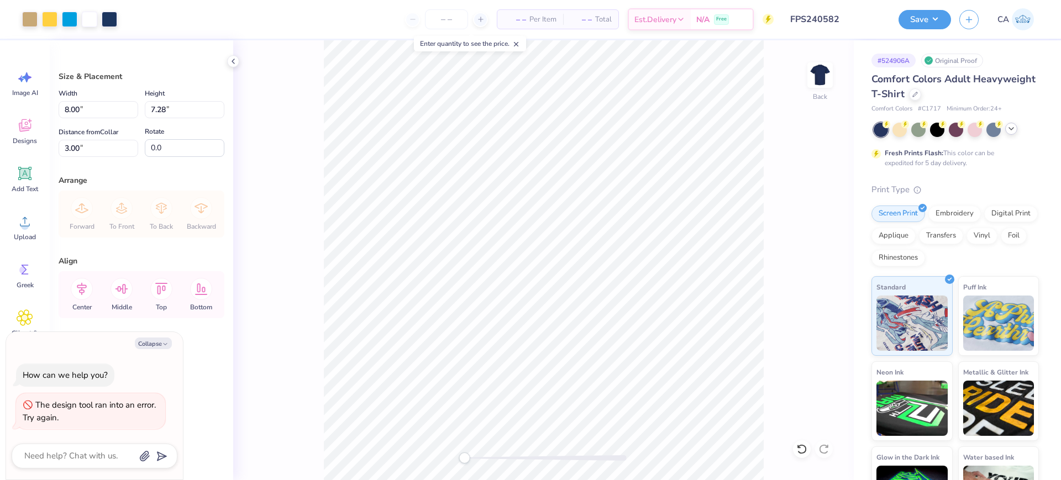
click at [822, 23] on input "FPS240582" at bounding box center [836, 19] width 108 height 22
